Goal: Task Accomplishment & Management: Complete application form

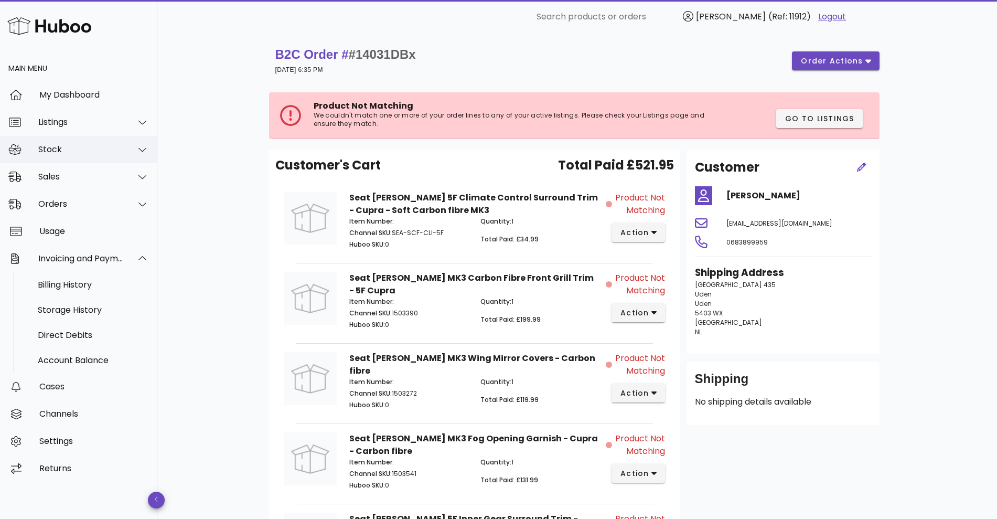
click at [114, 158] on div "Stock" at bounding box center [78, 149] width 157 height 27
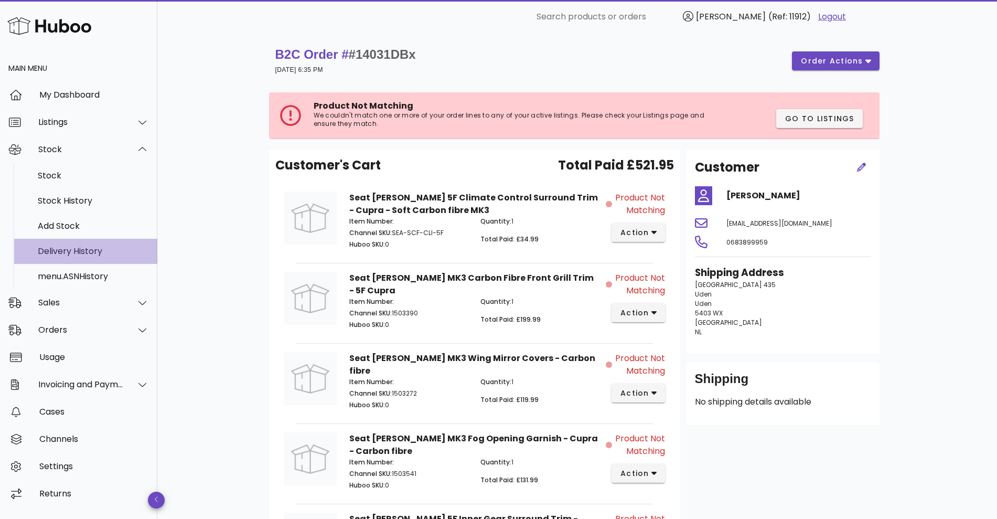
click at [78, 245] on div "Delivery History" at bounding box center [93, 251] width 111 height 23
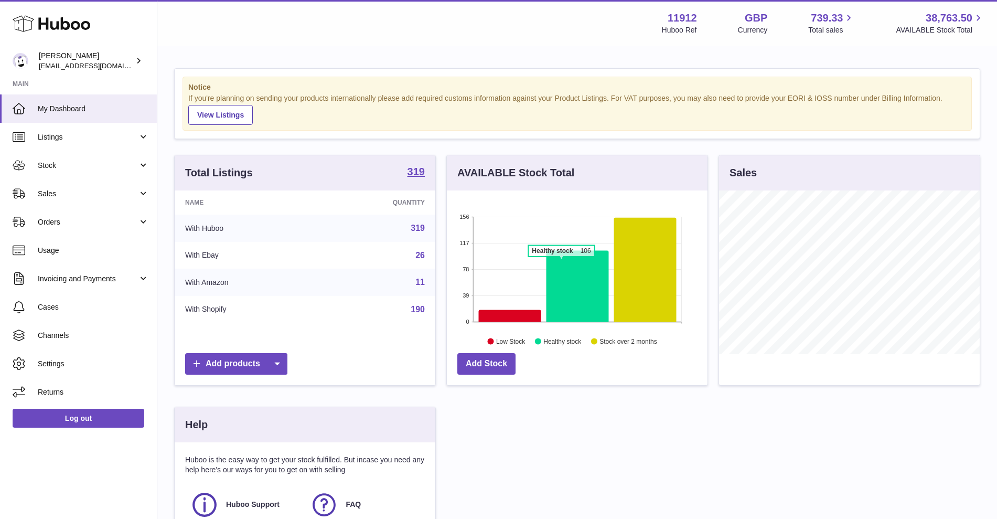
scroll to position [164, 261]
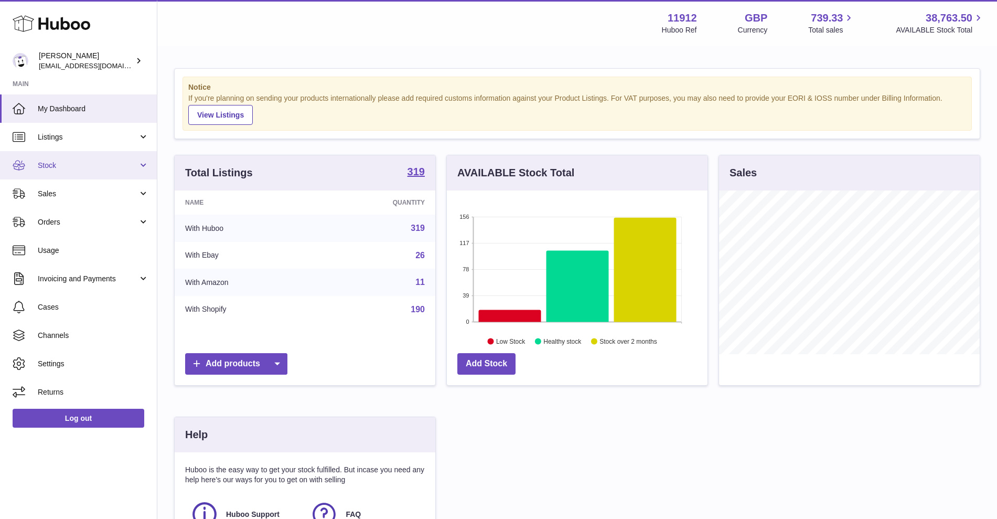
click at [141, 163] on link "Stock" at bounding box center [78, 165] width 157 height 28
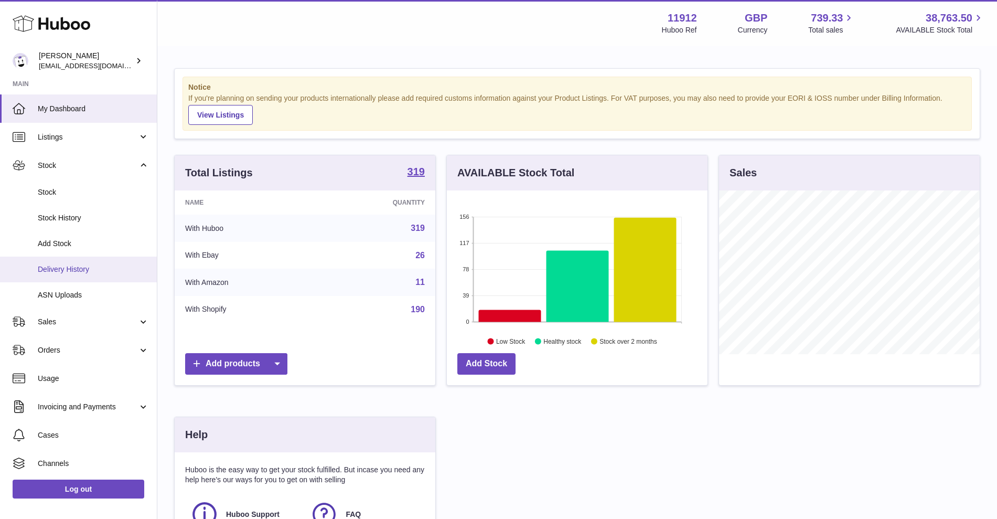
click at [72, 263] on link "Delivery History" at bounding box center [78, 270] width 157 height 26
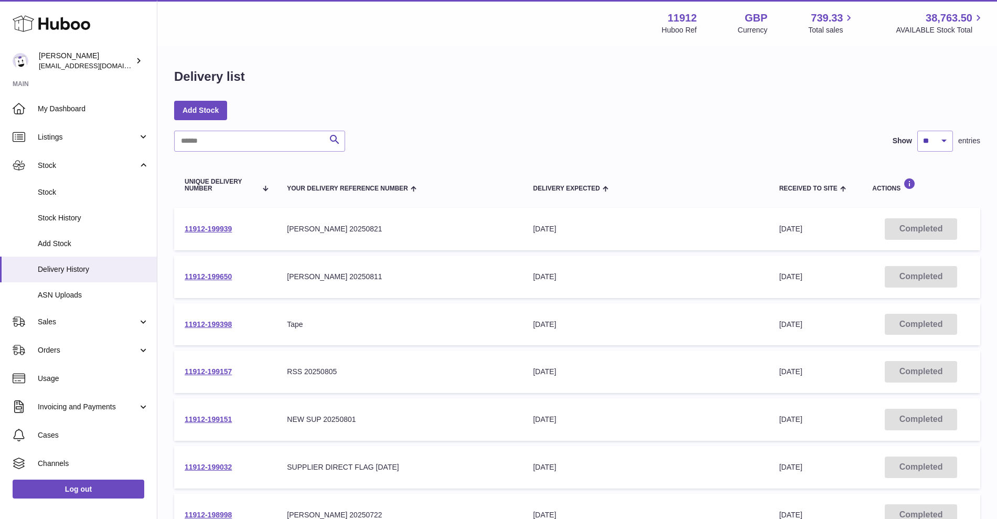
drag, startPoint x: 249, startPoint y: 231, endPoint x: 184, endPoint y: 232, distance: 65.1
click at [184, 232] on td "11912-199939" at bounding box center [225, 229] width 102 height 42
copy link "11912-199939"
click at [55, 194] on span "Stock" at bounding box center [93, 192] width 111 height 10
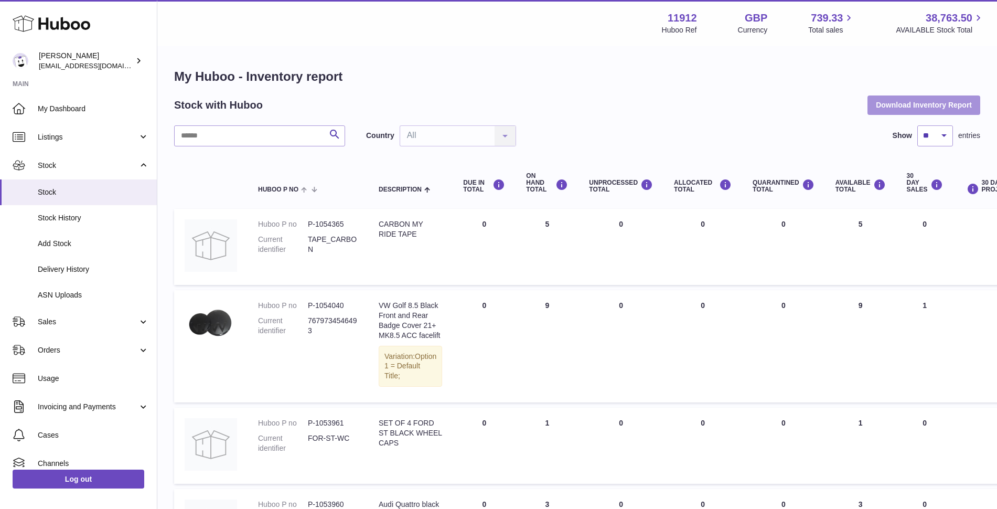
click at [904, 111] on button "Download Inventory Report" at bounding box center [924, 104] width 113 height 19
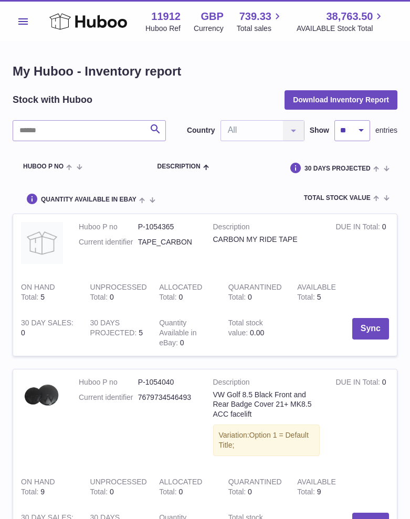
click at [28, 17] on button "Menu" at bounding box center [23, 21] width 21 height 21
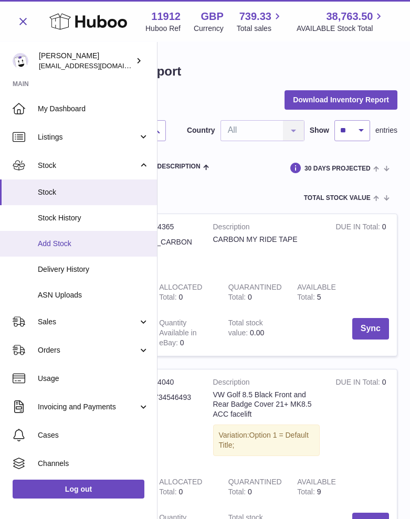
click at [60, 247] on span "Add Stock" at bounding box center [93, 244] width 111 height 10
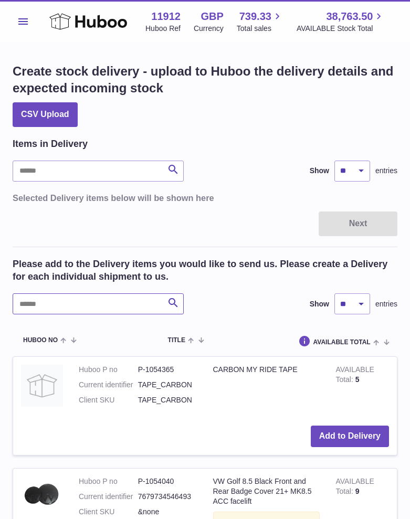
click at [66, 307] on input "text" at bounding box center [98, 303] width 171 height 21
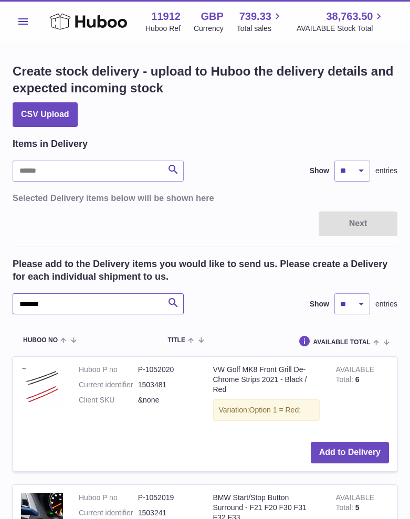
type input "*******"
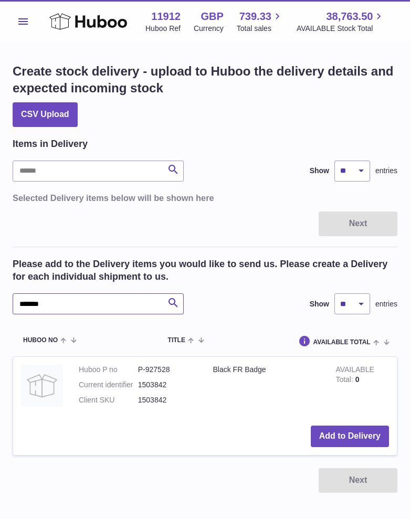
scroll to position [57, 0]
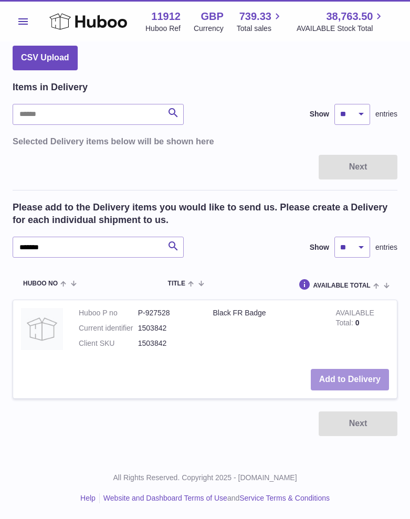
click at [351, 376] on button "Add to Delivery" at bounding box center [350, 380] width 78 height 22
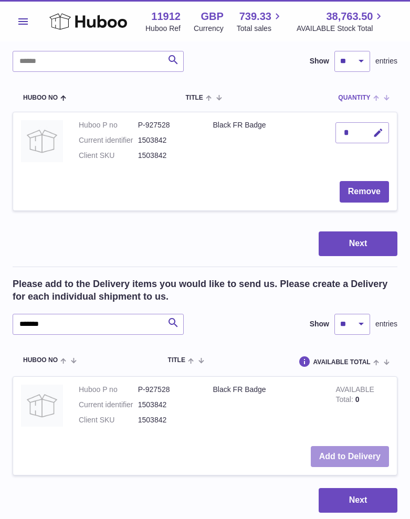
scroll to position [0, 0]
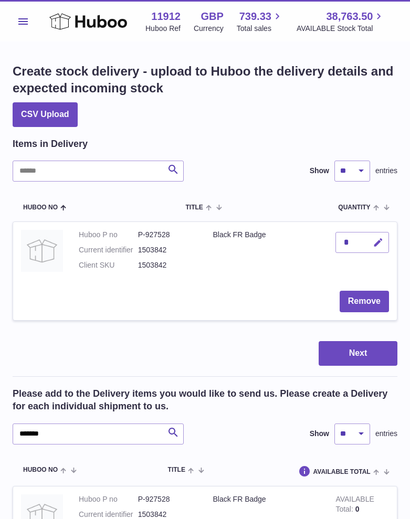
click at [377, 237] on icon "button" at bounding box center [377, 242] width 11 height 11
type input "**"
click at [376, 241] on icon "submit" at bounding box center [377, 242] width 9 height 9
drag, startPoint x: 82, startPoint y: 433, endPoint x: 36, endPoint y: 431, distance: 45.7
click at [36, 431] on input "*******" at bounding box center [98, 433] width 171 height 21
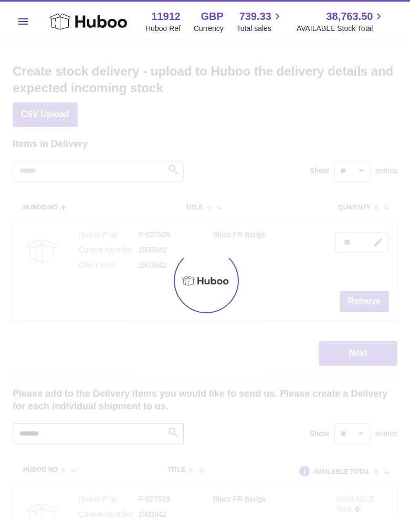
type input "*******"
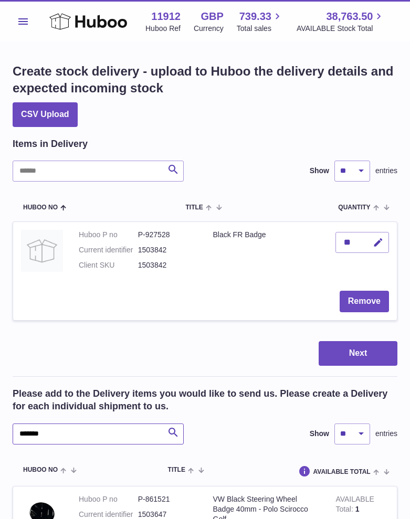
scroll to position [212, 0]
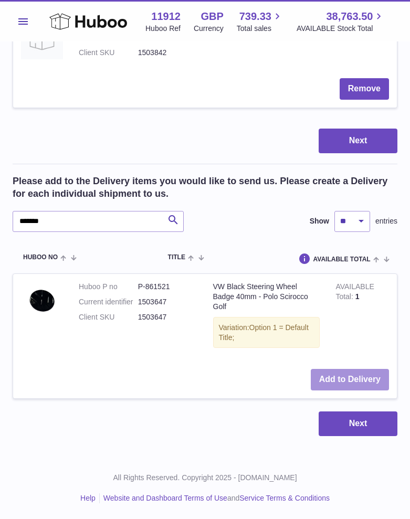
click at [332, 375] on button "Add to Delivery" at bounding box center [350, 380] width 78 height 22
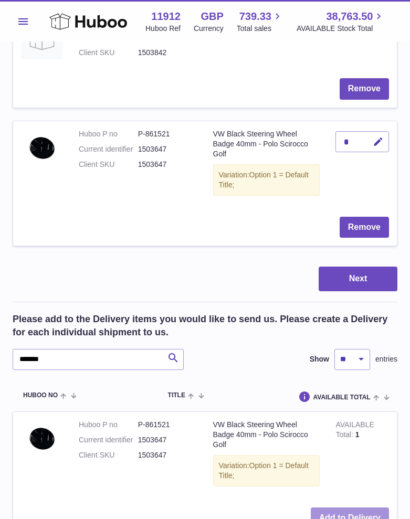
scroll to position [0, 0]
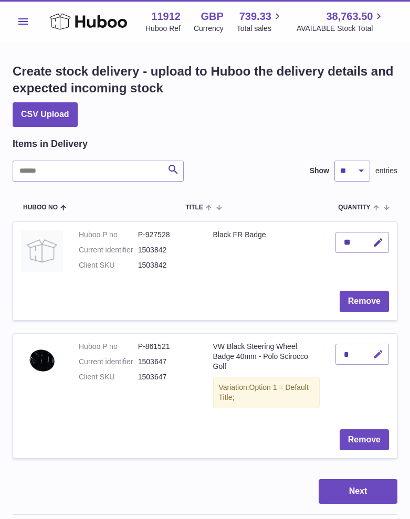
click at [382, 353] on icon "button" at bounding box center [377, 354] width 11 height 11
type input "*"
click at [375, 353] on icon "submit" at bounding box center [377, 353] width 9 height 9
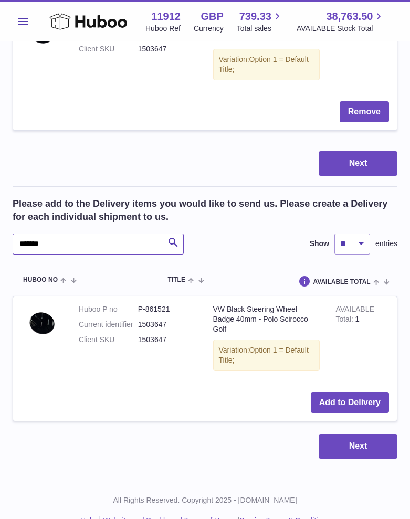
drag, startPoint x: 34, startPoint y: 247, endPoint x: 68, endPoint y: 240, distance: 34.3
click at [68, 240] on input "*******" at bounding box center [98, 243] width 171 height 21
type input "*******"
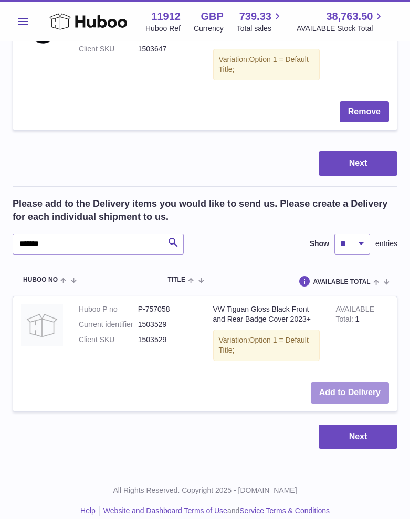
click at [369, 394] on button "Add to Delivery" at bounding box center [350, 393] width 78 height 22
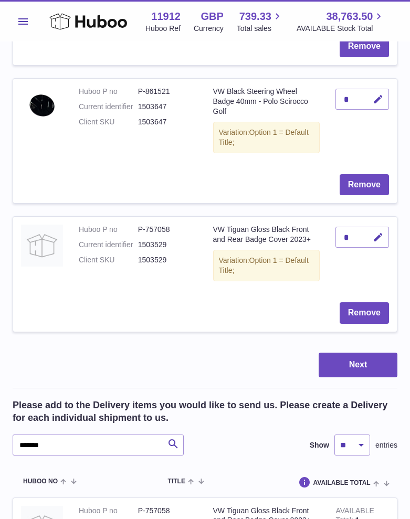
scroll to position [131, 0]
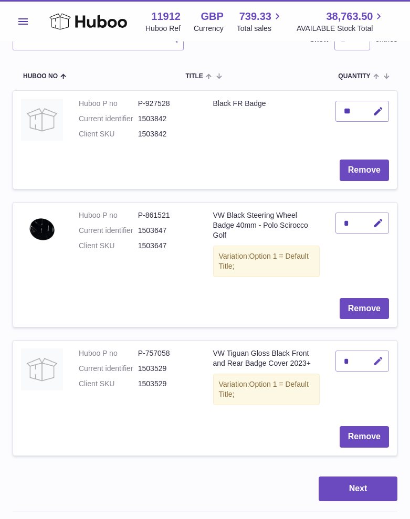
click at [377, 365] on icon "button" at bounding box center [377, 361] width 11 height 11
type input "*"
click at [379, 361] on icon "submit" at bounding box center [377, 360] width 9 height 9
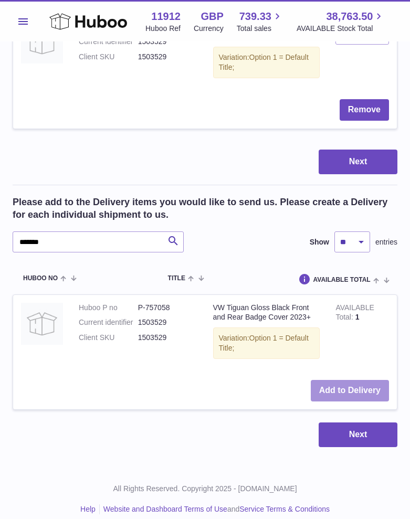
scroll to position [459, 0]
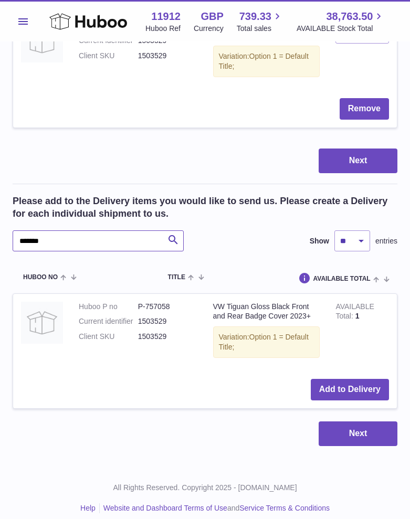
drag, startPoint x: 42, startPoint y: 238, endPoint x: 60, endPoint y: 238, distance: 17.8
click at [60, 238] on input "*******" at bounding box center [98, 240] width 171 height 21
type input "*******"
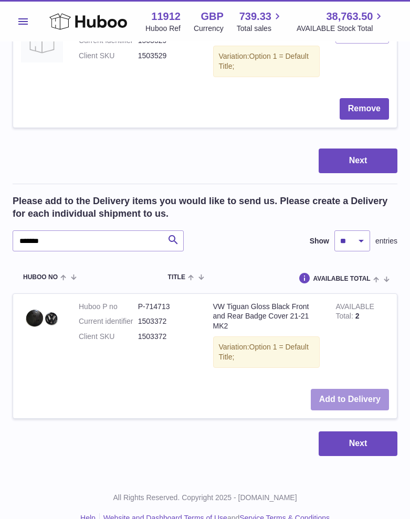
click at [339, 397] on button "Add to Delivery" at bounding box center [350, 400] width 78 height 22
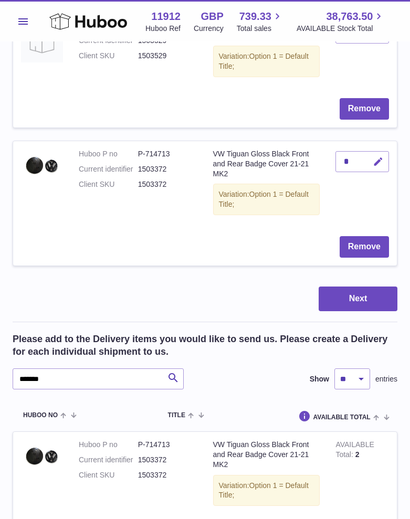
click at [376, 161] on icon "button" at bounding box center [377, 161] width 11 height 11
type input "**"
click at [371, 166] on button "submit" at bounding box center [377, 161] width 20 height 17
click at [49, 380] on input "*******" at bounding box center [98, 378] width 171 height 21
type input "*******"
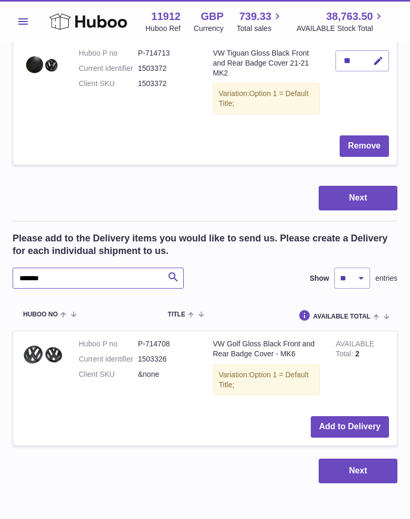
scroll to position [607, 0]
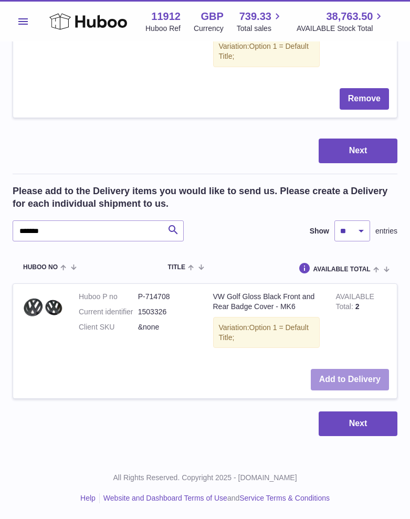
click at [366, 380] on button "Add to Delivery" at bounding box center [350, 380] width 78 height 22
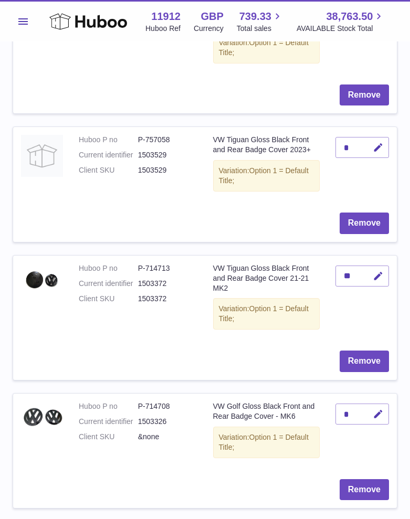
scroll to position [476, 0]
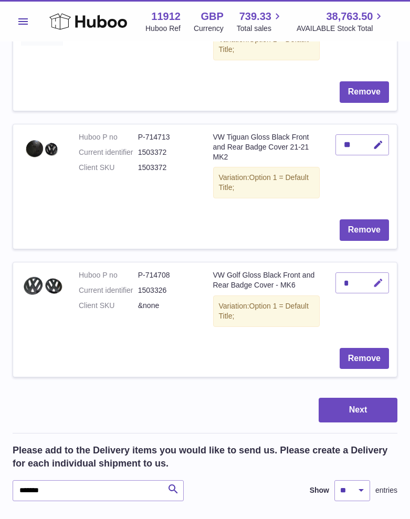
click at [373, 283] on icon "button" at bounding box center [377, 282] width 11 height 11
type input "*"
click at [379, 281] on icon "submit" at bounding box center [377, 282] width 9 height 9
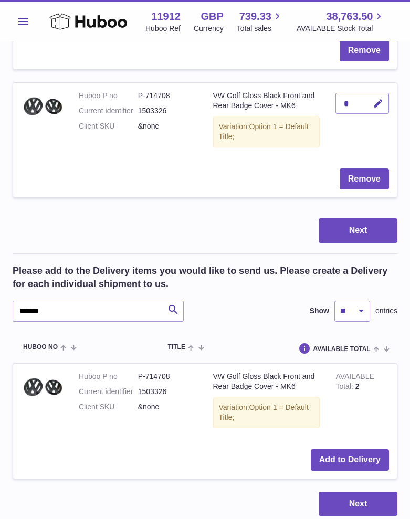
scroll to position [672, 0]
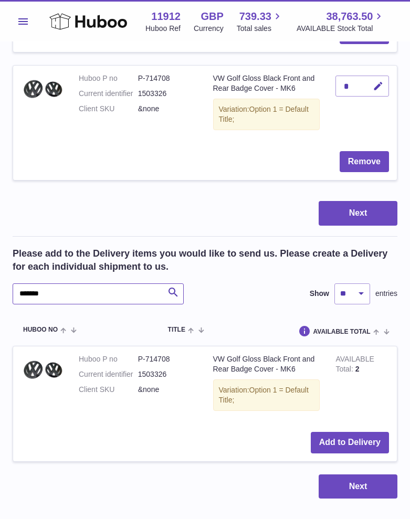
drag, startPoint x: 48, startPoint y: 289, endPoint x: 62, endPoint y: 289, distance: 14.2
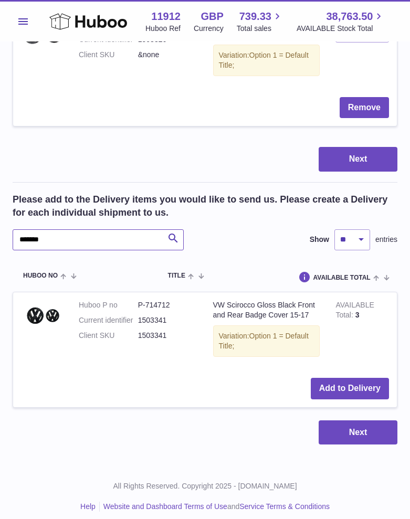
scroll to position [735, 0]
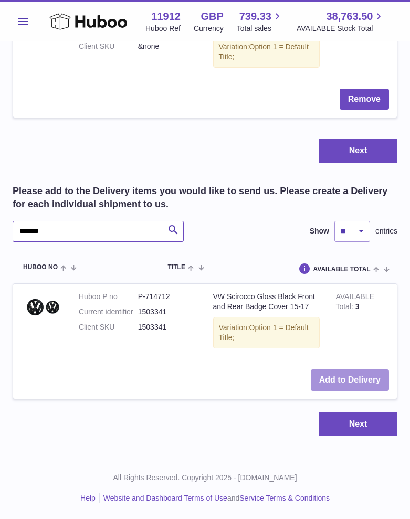
type input "*******"
click at [363, 379] on button "Add to Delivery" at bounding box center [350, 380] width 78 height 22
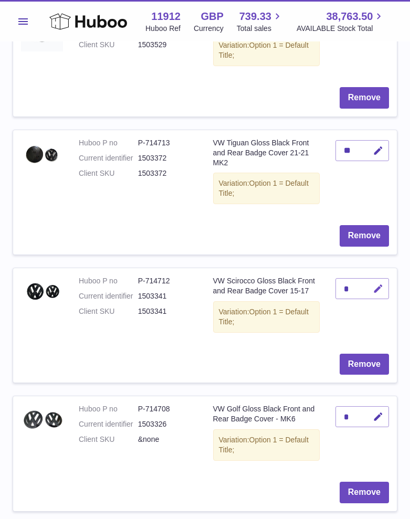
click at [378, 292] on icon "button" at bounding box center [377, 288] width 11 height 11
click at [388, 287] on input "*" at bounding box center [362, 288] width 54 height 21
type input "*"
click at [381, 288] on icon "submit" at bounding box center [377, 288] width 9 height 9
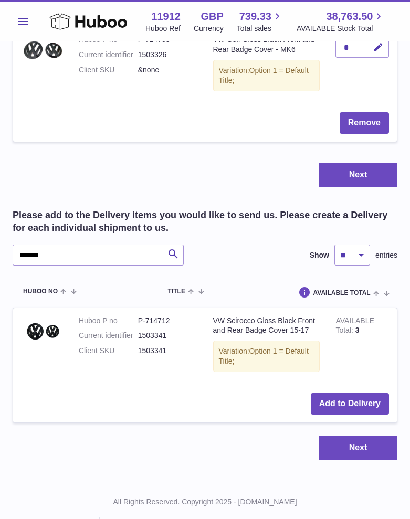
scroll to position [863, 0]
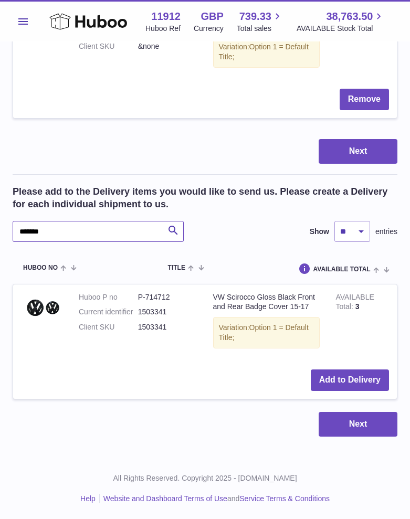
drag, startPoint x: 39, startPoint y: 231, endPoint x: 69, endPoint y: 228, distance: 30.1
click at [69, 228] on input "*******" at bounding box center [98, 231] width 171 height 21
type input "*******"
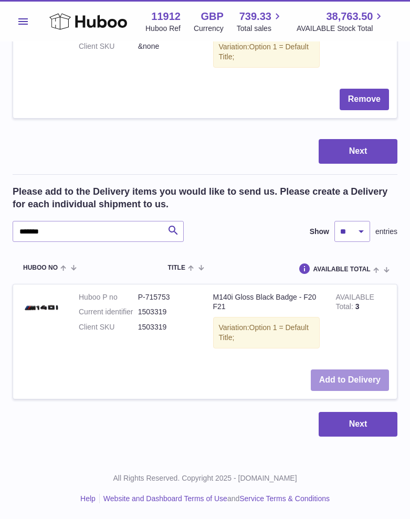
click at [347, 379] on button "Add to Delivery" at bounding box center [350, 380] width 78 height 22
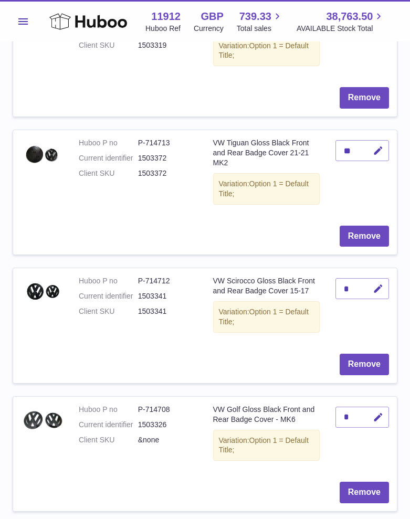
scroll to position [926, 0]
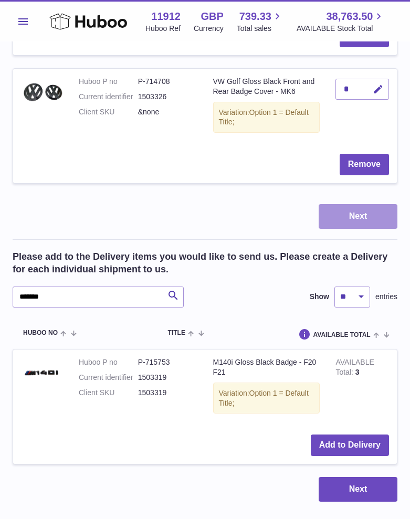
click at [365, 225] on button "Next" at bounding box center [357, 216] width 79 height 25
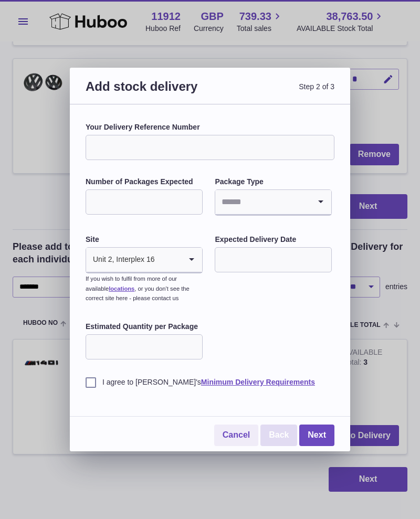
click at [289, 442] on link "Back" at bounding box center [278, 435] width 37 height 22
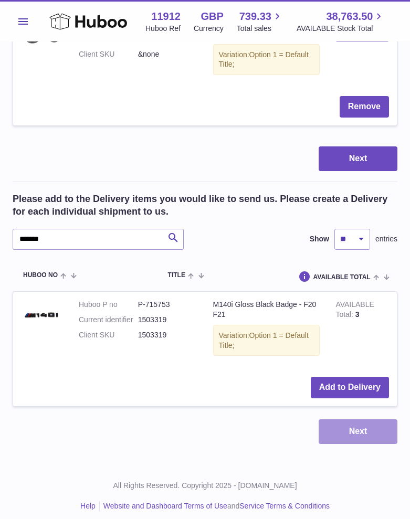
scroll to position [991, 0]
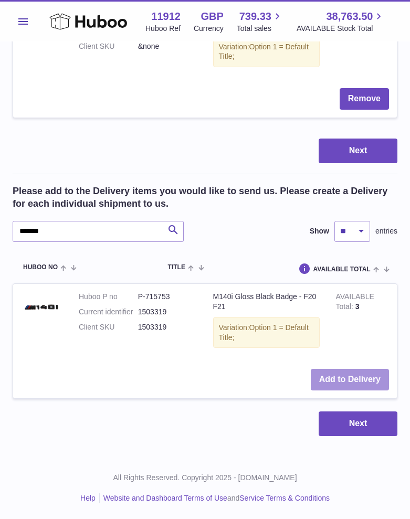
click at [359, 380] on button "Add to Delivery" at bounding box center [350, 380] width 78 height 22
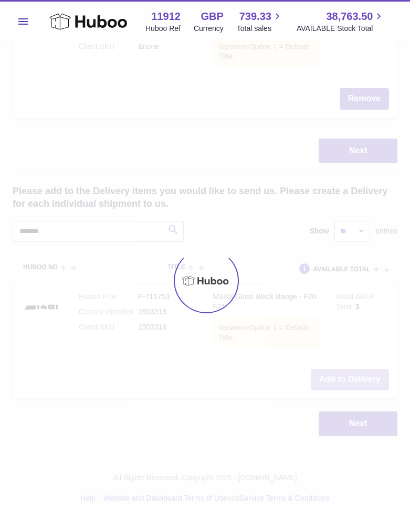
type input "*"
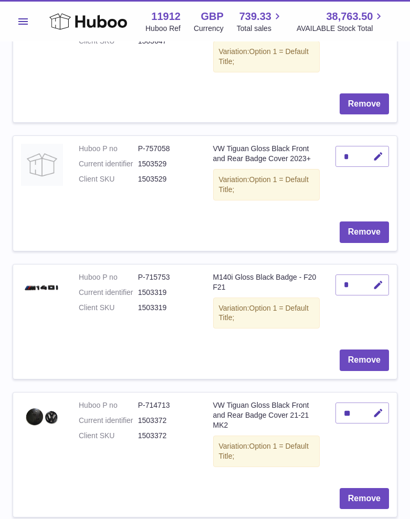
scroll to position [270, 0]
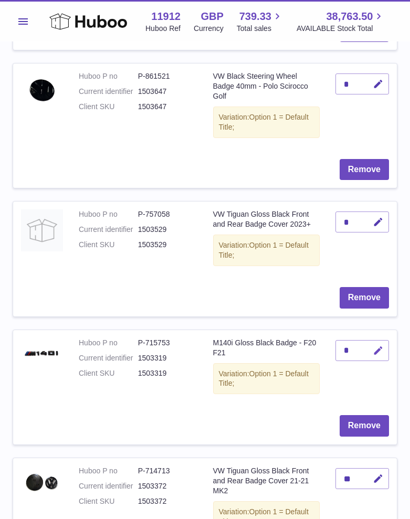
click at [380, 348] on icon "button" at bounding box center [377, 350] width 11 height 11
type input "*"
click at [384, 349] on button "submit" at bounding box center [377, 350] width 20 height 17
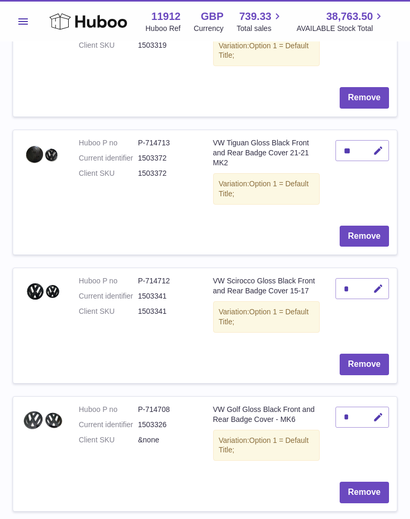
scroll to position [860, 0]
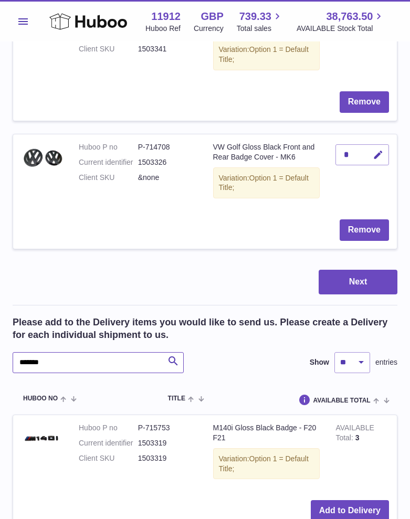
drag, startPoint x: 67, startPoint y: 361, endPoint x: 42, endPoint y: 360, distance: 24.7
click at [42, 360] on input "*******" at bounding box center [98, 362] width 171 height 21
type input "*******"
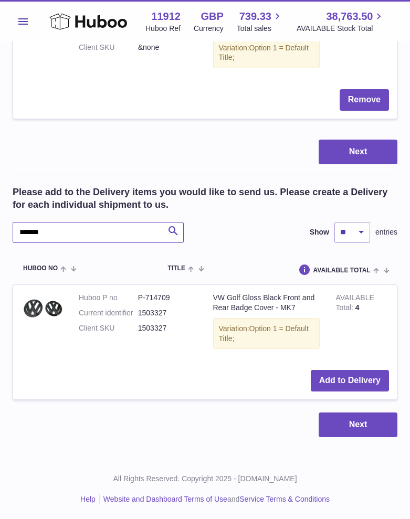
scroll to position [991, 0]
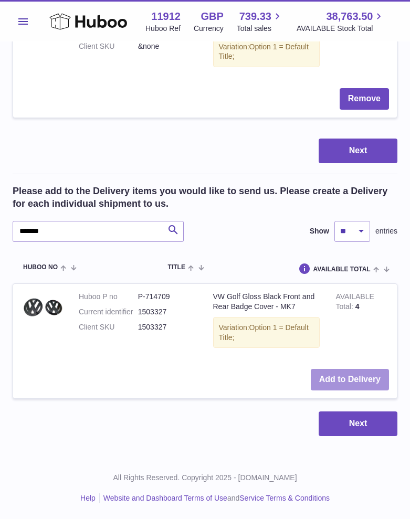
drag, startPoint x: 339, startPoint y: 384, endPoint x: 346, endPoint y: 378, distance: 10.0
click at [339, 384] on button "Add to Delivery" at bounding box center [350, 380] width 78 height 22
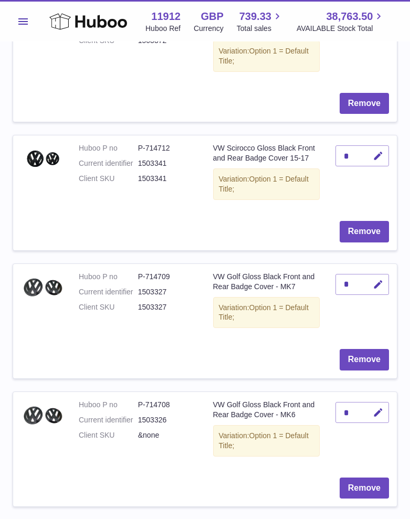
scroll to position [726, 0]
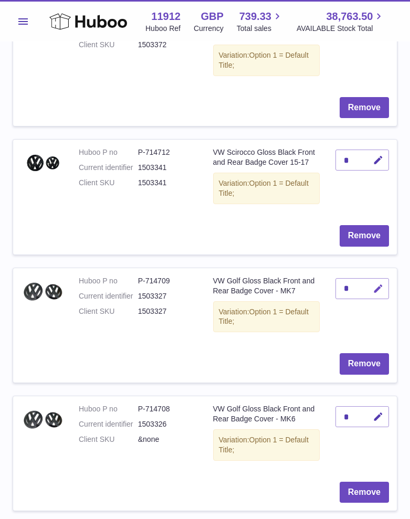
click at [378, 285] on icon "button" at bounding box center [377, 288] width 11 height 11
type input "*"
click at [375, 289] on icon "submit" at bounding box center [377, 288] width 9 height 9
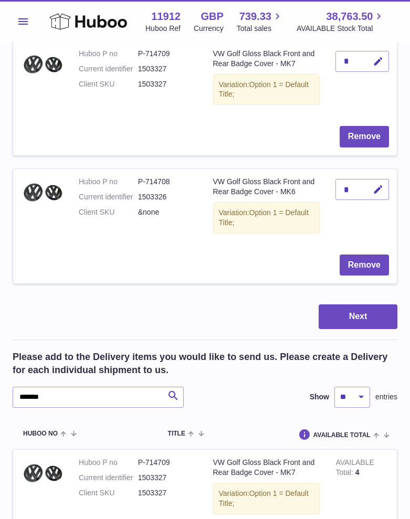
scroll to position [1054, 0]
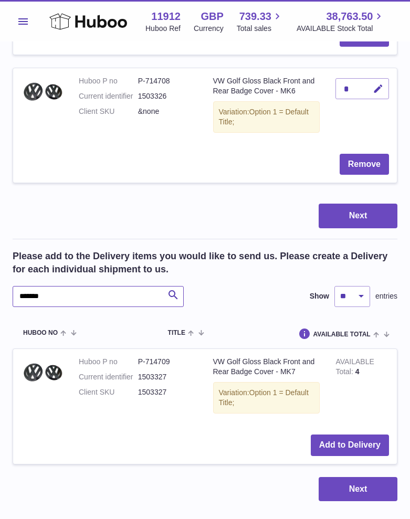
drag, startPoint x: 36, startPoint y: 296, endPoint x: 78, endPoint y: 293, distance: 42.0
click at [78, 293] on input "*******" at bounding box center [98, 296] width 171 height 21
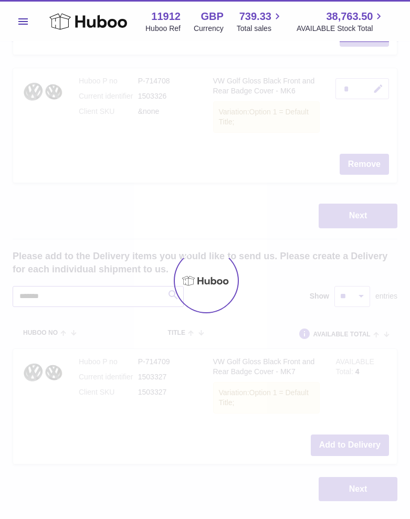
type input "*******"
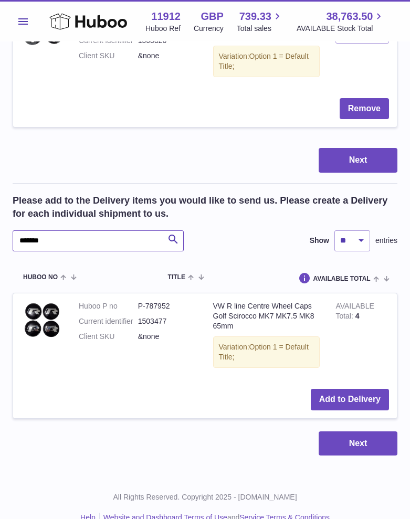
scroll to position [1130, 0]
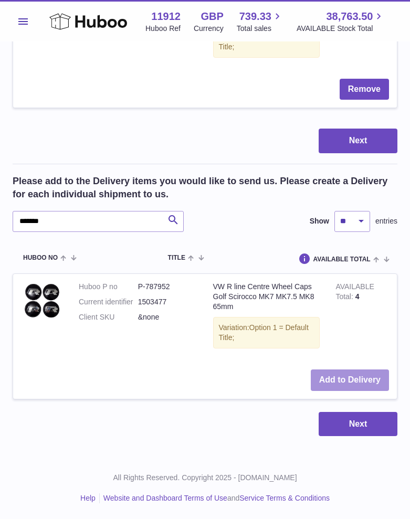
click at [322, 375] on button "Add to Delivery" at bounding box center [350, 380] width 78 height 22
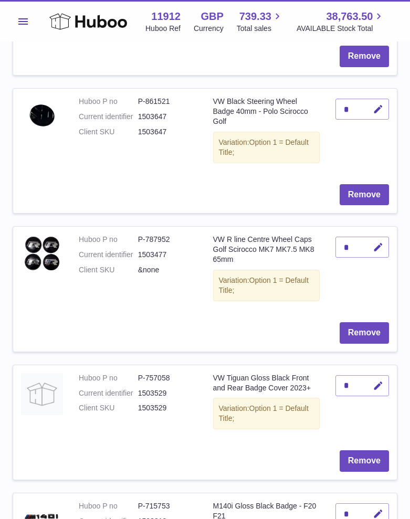
scroll to position [219, 0]
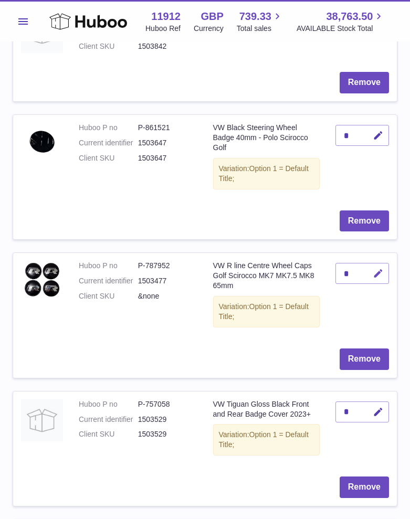
click at [376, 280] on button "button" at bounding box center [376, 274] width 25 height 22
click at [387, 273] on input "**" at bounding box center [362, 273] width 54 height 21
type input "**"
click at [382, 273] on icon "submit" at bounding box center [377, 273] width 9 height 9
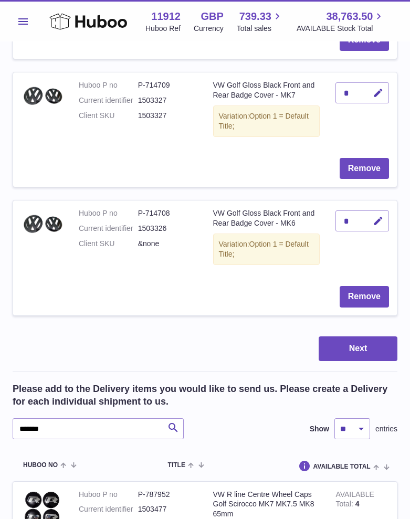
scroll to position [1137, 0]
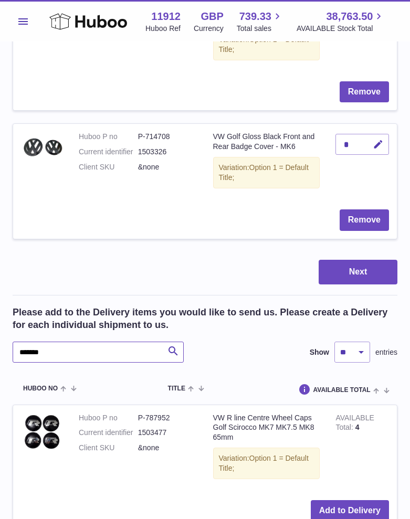
drag, startPoint x: 37, startPoint y: 351, endPoint x: 80, endPoint y: 350, distance: 42.5
click at [80, 350] on input "*******" at bounding box center [98, 351] width 171 height 21
type input "*******"
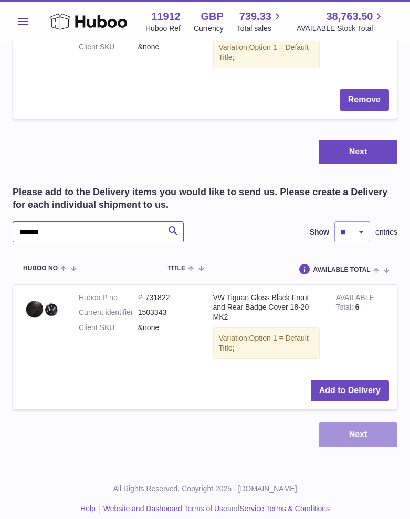
scroll to position [1268, 0]
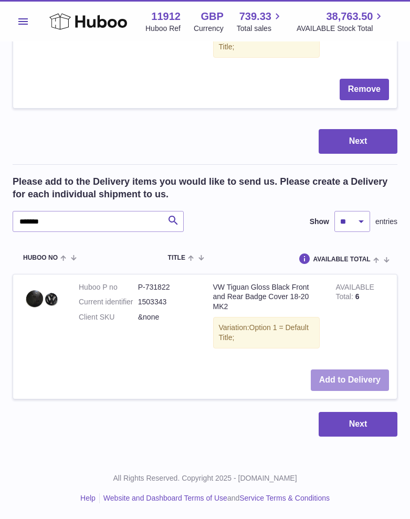
click at [350, 382] on button "Add to Delivery" at bounding box center [350, 380] width 78 height 22
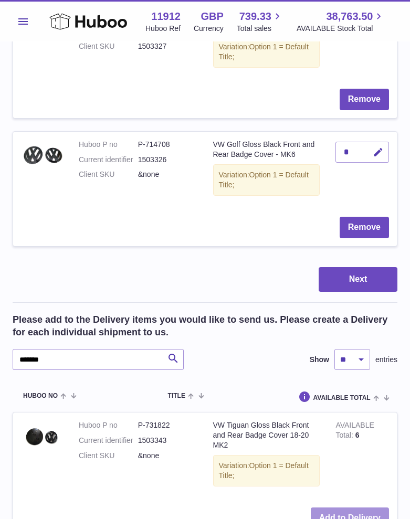
scroll to position [1311, 0]
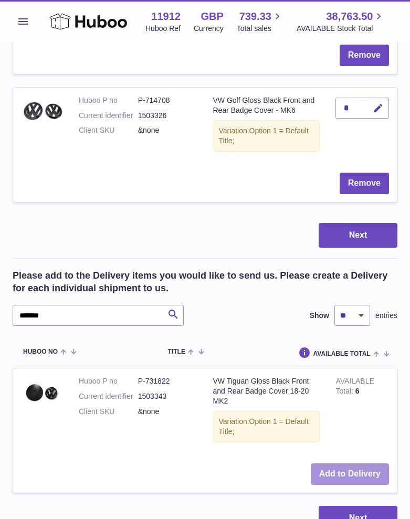
click at [360, 480] on button "Add to Delivery" at bounding box center [350, 474] width 78 height 22
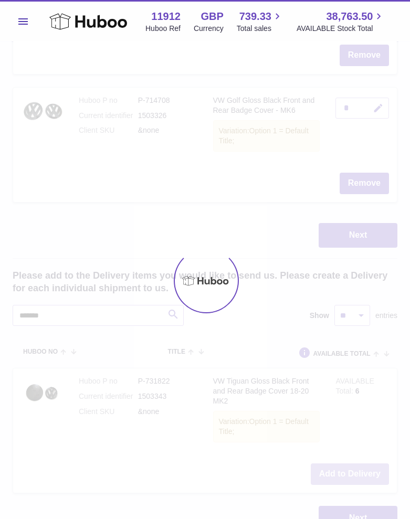
type input "*"
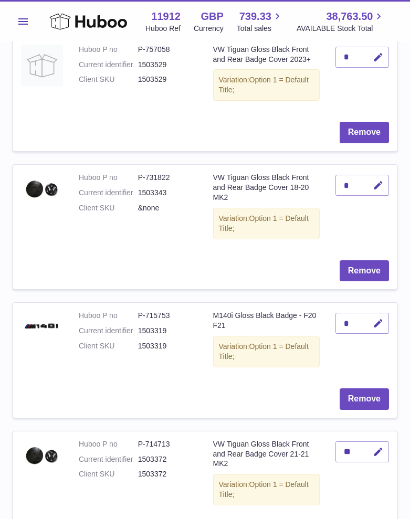
scroll to position [525, 0]
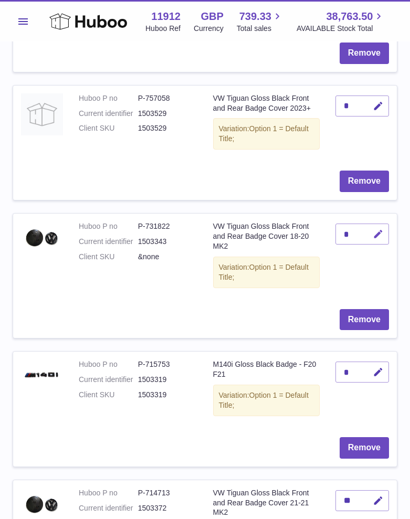
click at [377, 236] on icon "button" at bounding box center [377, 234] width 11 height 11
type input "*"
click at [384, 232] on button "submit" at bounding box center [377, 234] width 20 height 17
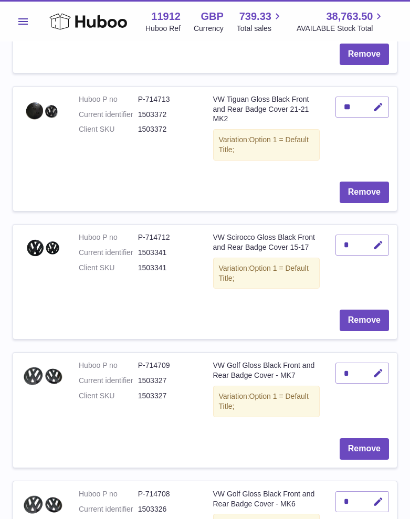
scroll to position [1311, 0]
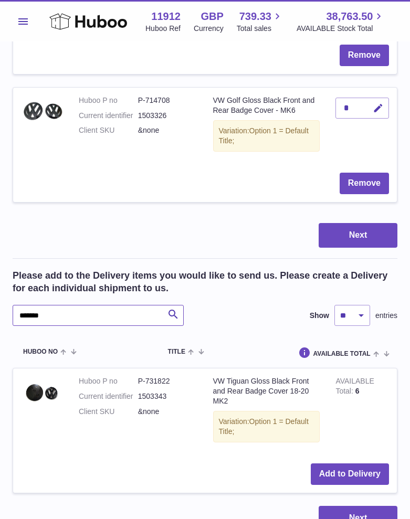
drag, startPoint x: 40, startPoint y: 315, endPoint x: 67, endPoint y: 316, distance: 26.8
click at [67, 316] on input "*******" at bounding box center [98, 315] width 171 height 21
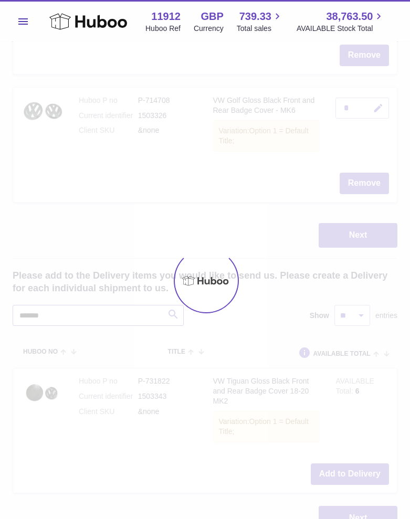
type input "*******"
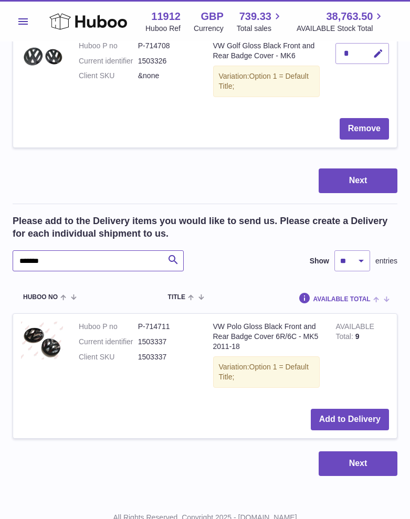
scroll to position [1377, 0]
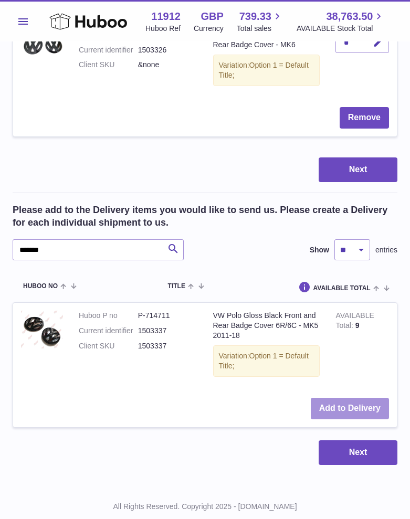
click at [339, 403] on button "Add to Delivery" at bounding box center [350, 409] width 78 height 22
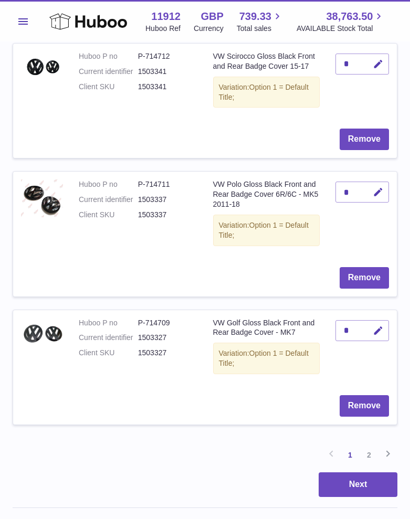
scroll to position [984, 0]
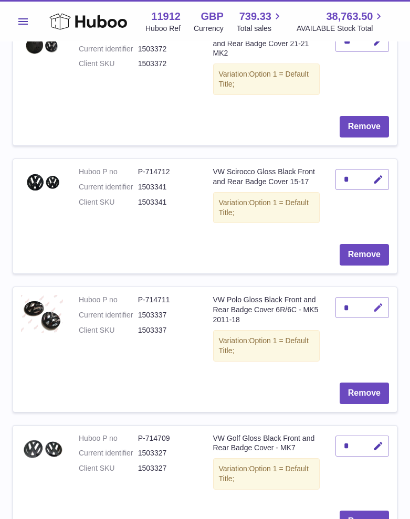
click at [380, 310] on icon "button" at bounding box center [377, 307] width 11 height 11
type input "**"
click at [378, 309] on icon "submit" at bounding box center [377, 307] width 9 height 9
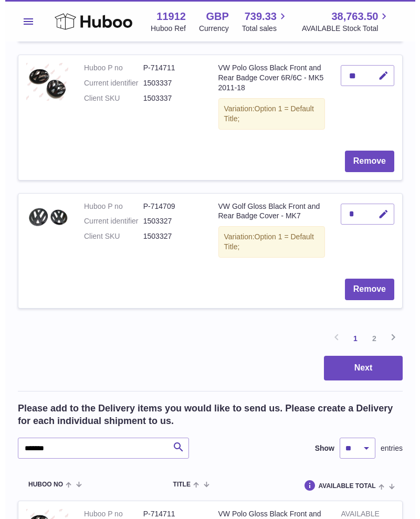
scroll to position [1115, 0]
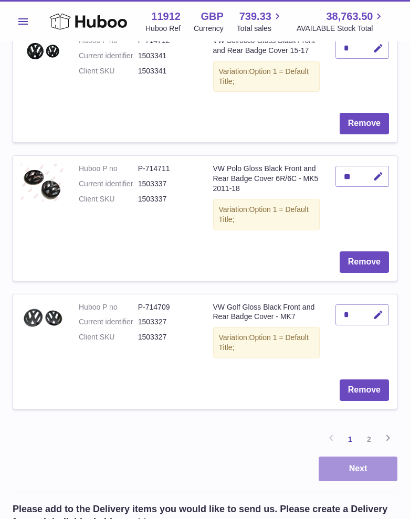
click at [367, 464] on button "Next" at bounding box center [357, 468] width 79 height 25
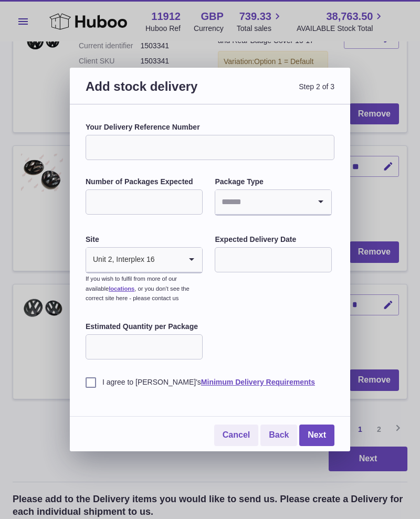
click at [161, 150] on input "Your Delivery Reference Number" at bounding box center [210, 147] width 249 height 25
type input "**********"
click at [160, 201] on input "Number of Packages Expected" at bounding box center [144, 201] width 117 height 25
type input "*"
click at [308, 222] on div "**********" at bounding box center [210, 254] width 249 height 265
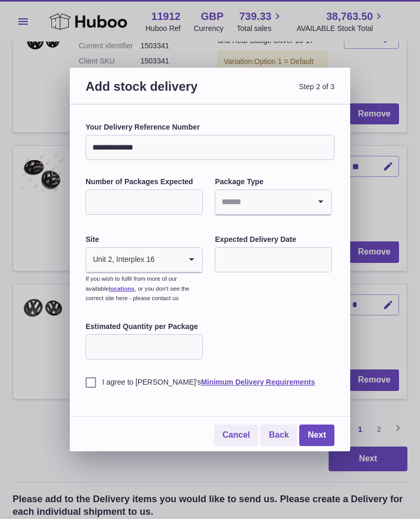
click at [144, 346] on input "Estimated Quantity per Package" at bounding box center [144, 346] width 117 height 25
type input "**"
click at [285, 261] on input "text" at bounding box center [273, 259] width 117 height 25
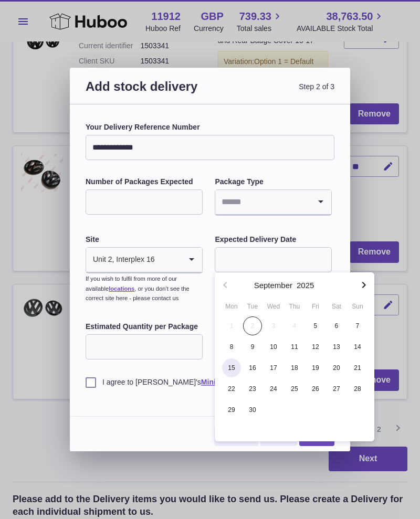
click at [231, 367] on span "15" at bounding box center [231, 367] width 19 height 19
type input "**********"
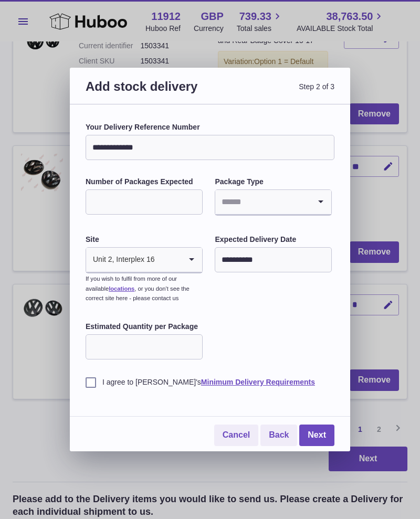
click at [86, 382] on label "I agree to Huboo's Minimum Delivery Requirements" at bounding box center [210, 382] width 249 height 10
click at [326, 426] on link "Next" at bounding box center [316, 435] width 35 height 22
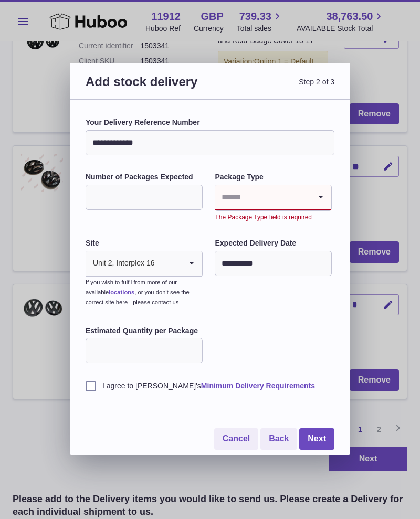
click at [263, 198] on input "Search for option" at bounding box center [262, 197] width 95 height 24
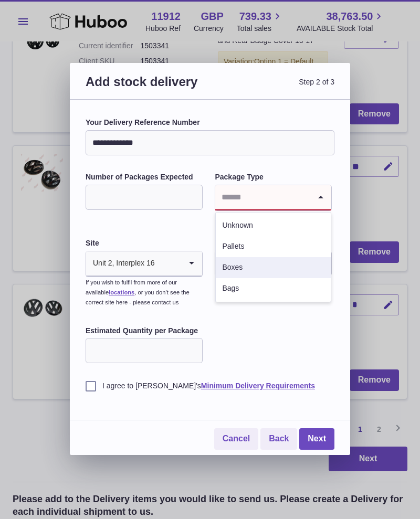
click at [233, 263] on li "Boxes" at bounding box center [273, 267] width 115 height 21
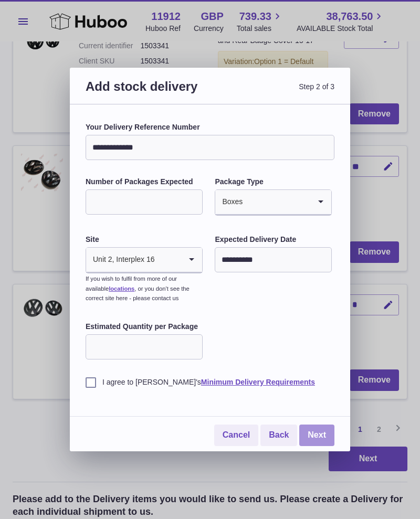
click at [315, 427] on link "Next" at bounding box center [316, 435] width 35 height 22
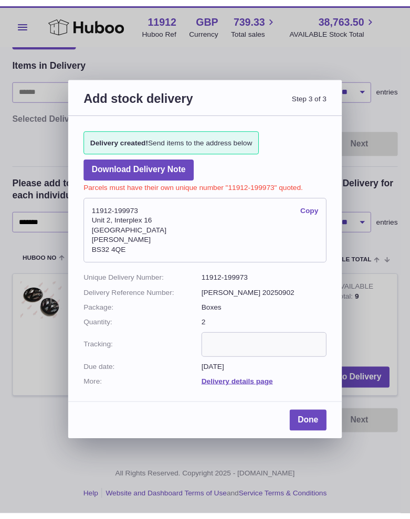
scroll to position [83, 0]
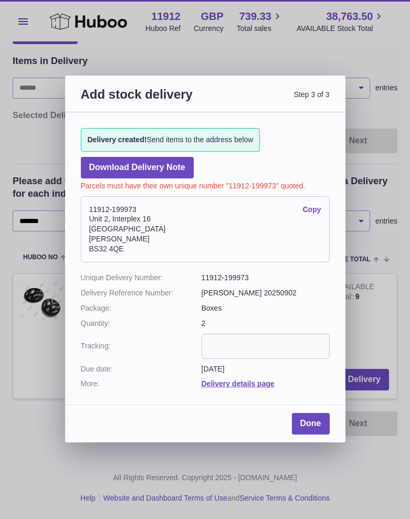
drag, startPoint x: 139, startPoint y: 206, endPoint x: 82, endPoint y: 208, distance: 56.7
click at [82, 208] on address "11912-199973 Copy Unit 2, Interplex 16 Ash Ridge Road Bradley Stoke BS32 4QE" at bounding box center [205, 229] width 249 height 66
drag, startPoint x: 133, startPoint y: 250, endPoint x: 86, endPoint y: 203, distance: 66.4
click at [86, 203] on address "11912-199973 Copy Unit 2, Interplex 16 Ash Ridge Road Bradley Stoke BS32 4QE" at bounding box center [205, 229] width 249 height 66
click at [313, 207] on link "Copy" at bounding box center [312, 210] width 18 height 10
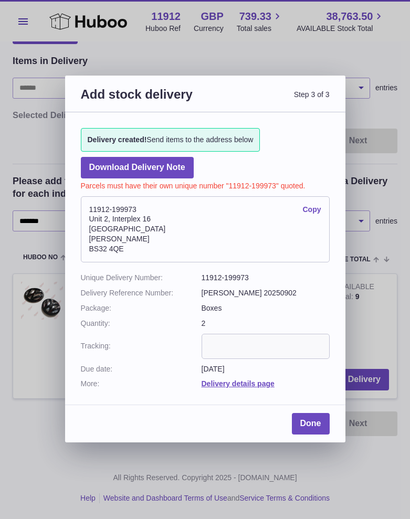
copy address "11912-199973 Copy Unit 2, Interplex 16 Ash Ridge Road Bradley Stoke BS32 4QE"
click at [268, 383] on link "Delivery details page" at bounding box center [237, 383] width 73 height 8
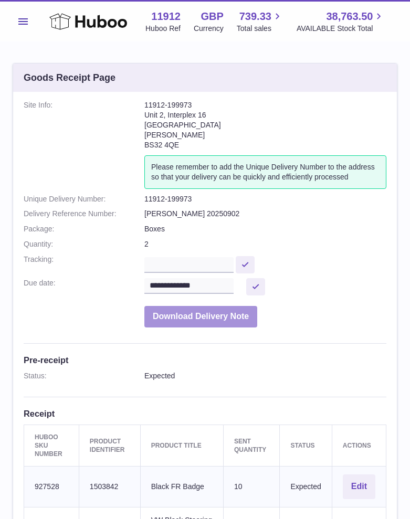
click at [228, 324] on button "Download Delivery Note" at bounding box center [200, 317] width 113 height 22
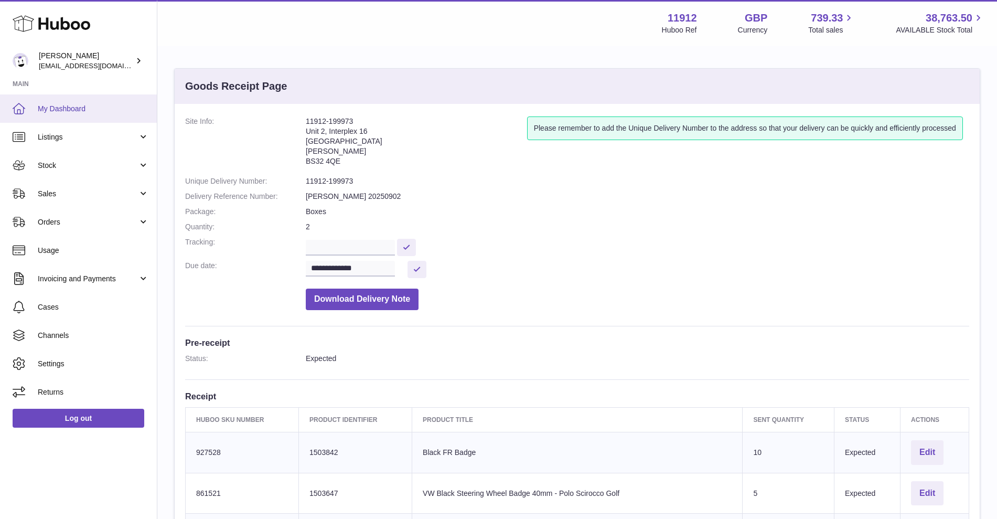
click at [76, 113] on span "My Dashboard" at bounding box center [93, 109] width 111 height 10
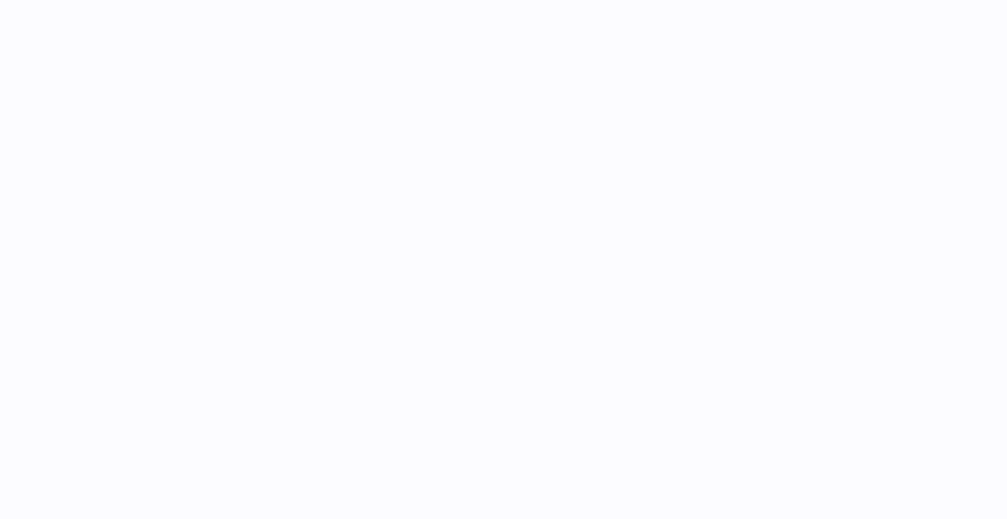
click at [81, 190] on div at bounding box center [503, 259] width 1007 height 519
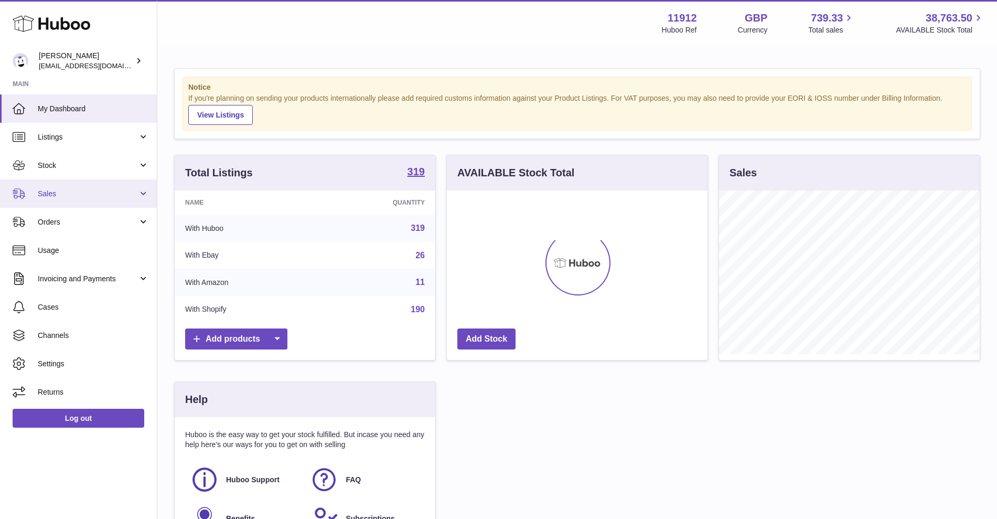
scroll to position [164, 261]
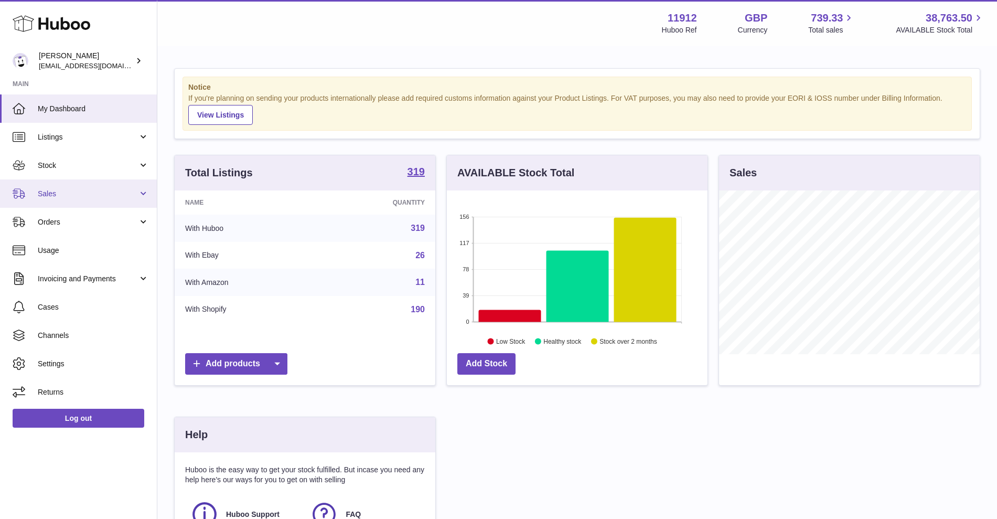
click at [117, 193] on span "Sales" at bounding box center [88, 194] width 100 height 10
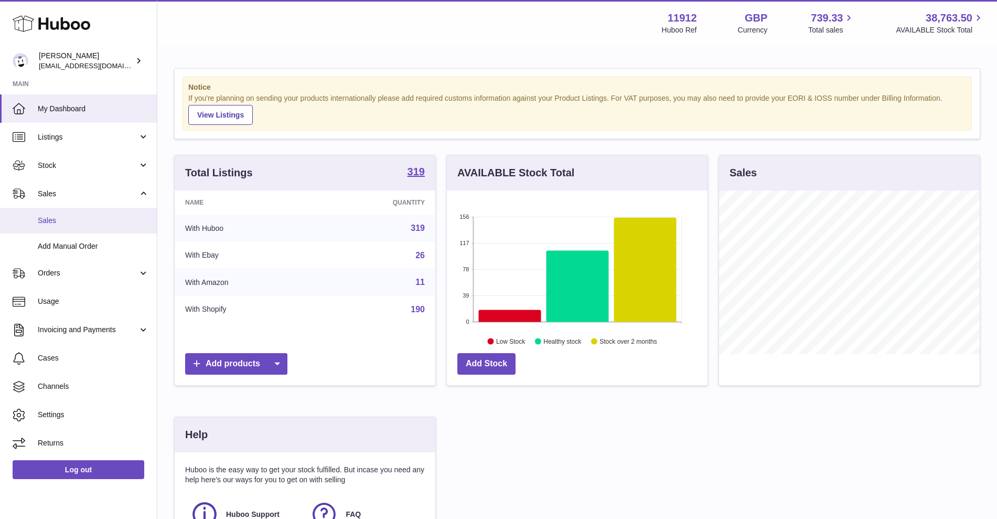
click at [52, 227] on link "Sales" at bounding box center [78, 221] width 157 height 26
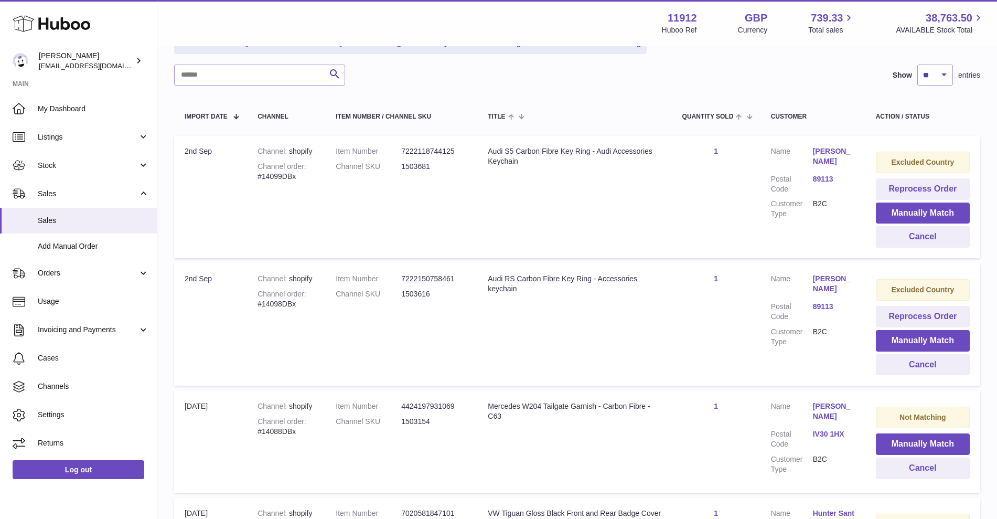
scroll to position [131, 0]
